Goal: Navigation & Orientation: Understand site structure

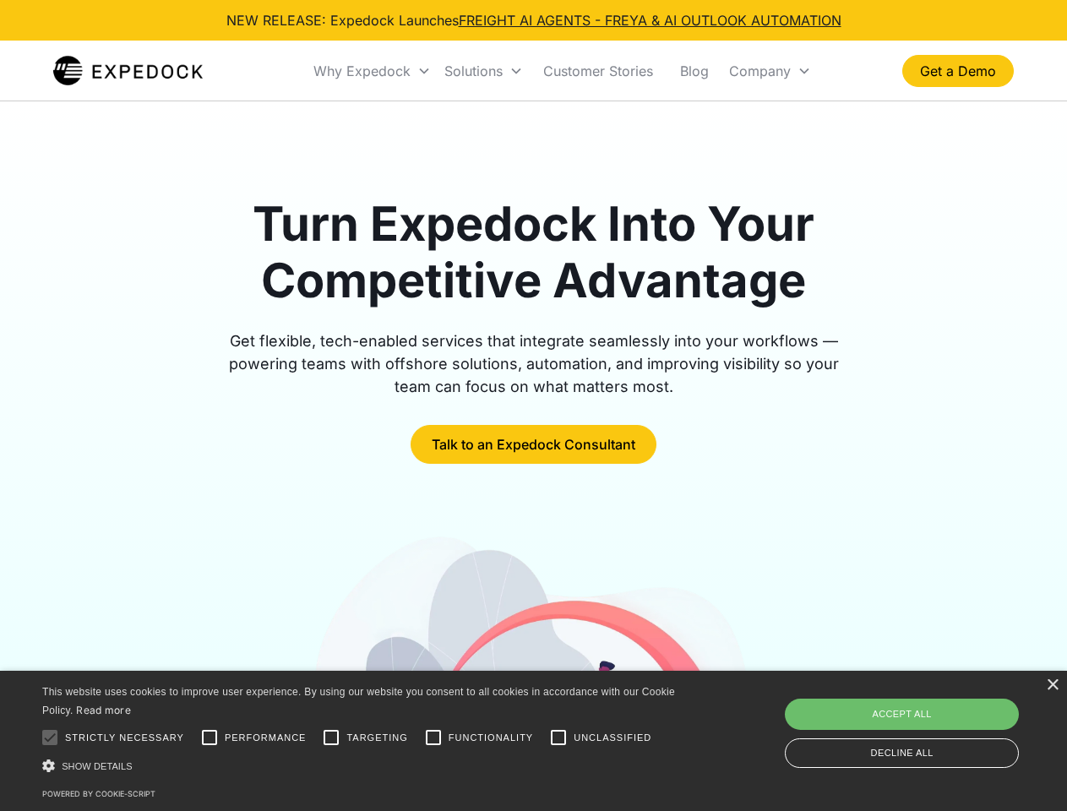
click at [373, 71] on div "Why Expedock" at bounding box center [362, 71] width 97 height 17
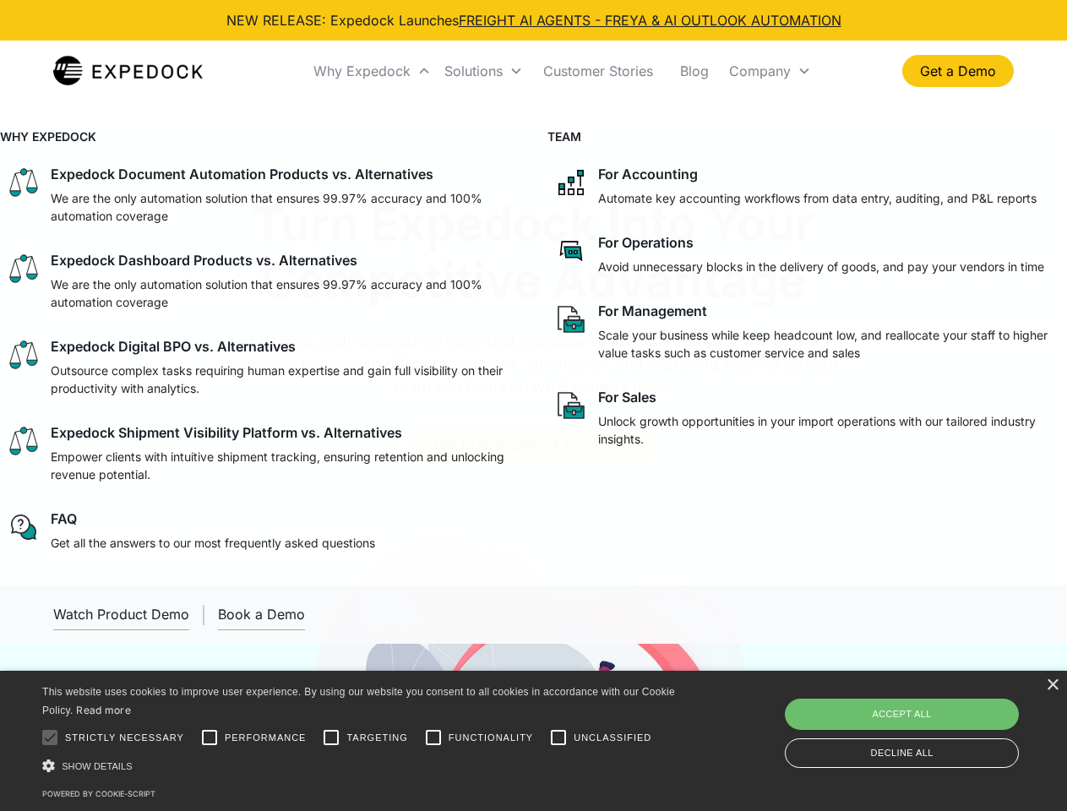
click at [483, 71] on div "Solutions" at bounding box center [474, 71] width 58 height 17
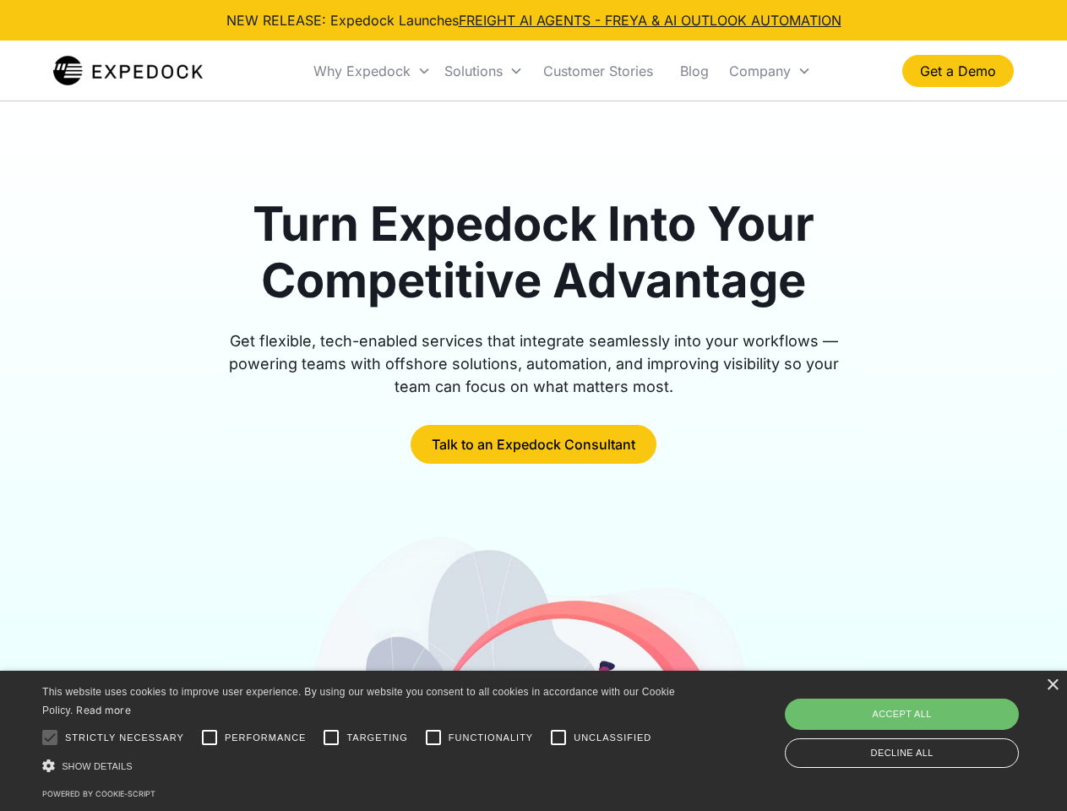
click at [770, 71] on div "Company" at bounding box center [760, 71] width 62 height 17
click at [50, 738] on div at bounding box center [50, 738] width 34 height 34
click at [210, 738] on input "Performance" at bounding box center [210, 738] width 34 height 34
checkbox input "true"
click at [331, 738] on input "Targeting" at bounding box center [331, 738] width 34 height 34
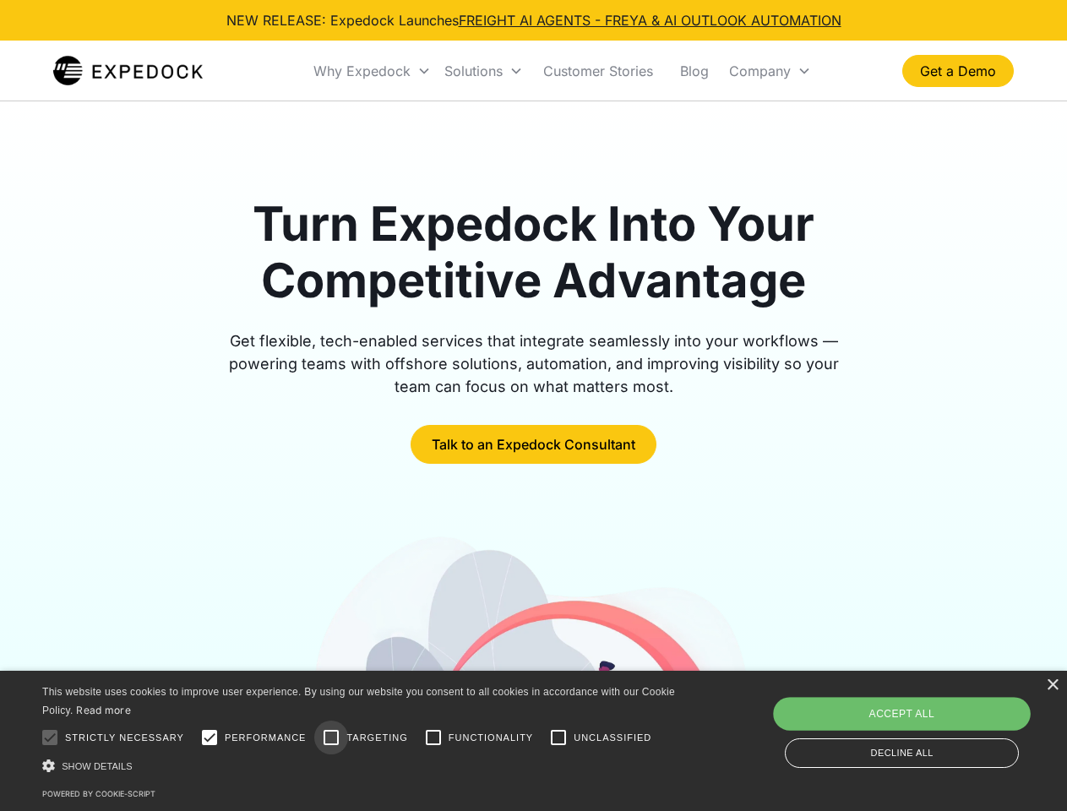
checkbox input "true"
click at [434, 738] on input "Functionality" at bounding box center [434, 738] width 34 height 34
checkbox input "true"
click at [559, 738] on input "Unclassified" at bounding box center [559, 738] width 34 height 34
checkbox input "true"
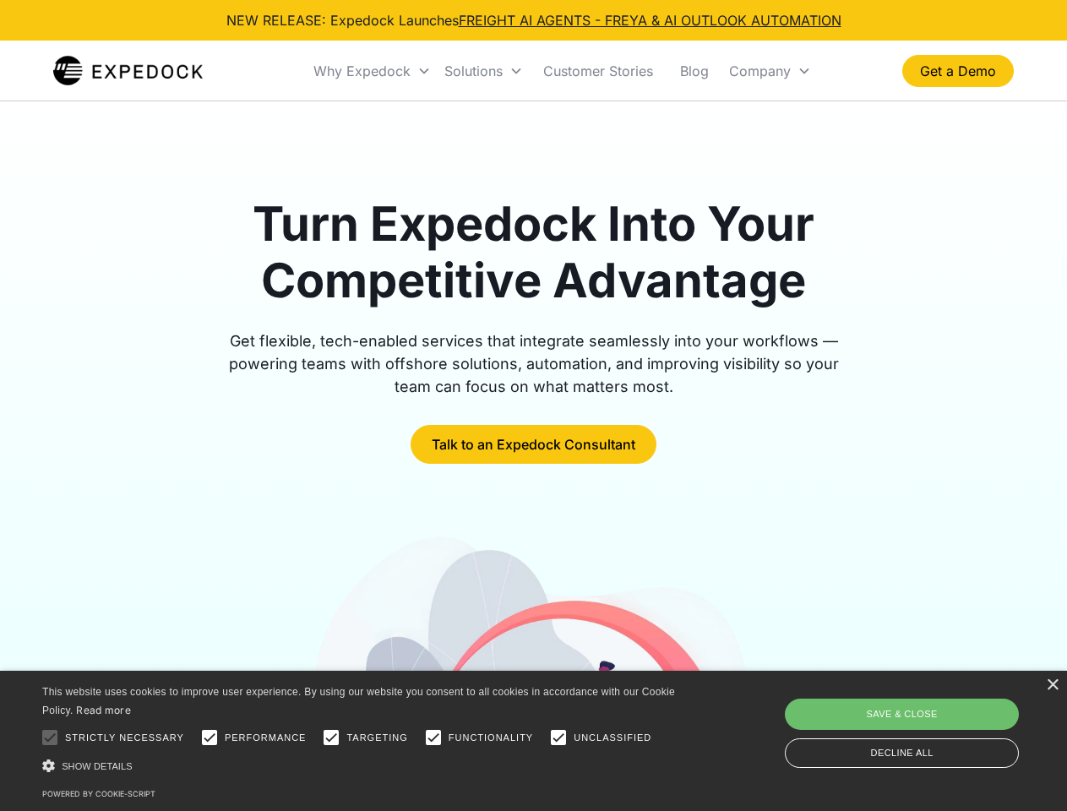
click at [362, 766] on div "Show details Hide details" at bounding box center [361, 766] width 639 height 18
